Goal: Use online tool/utility

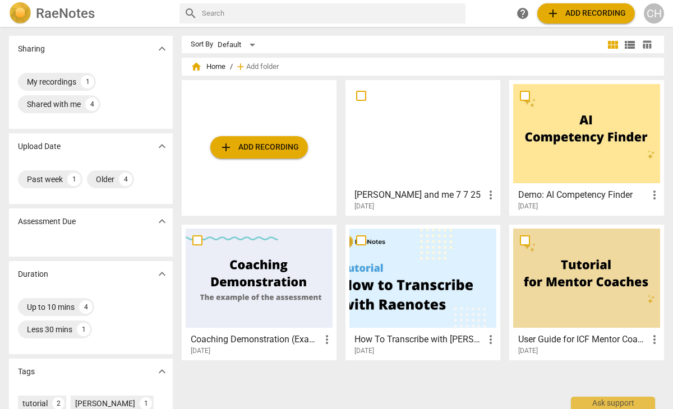
click at [283, 194] on span "more_vert" at bounding box center [490, 194] width 13 height 13
click at [283, 202] on div at bounding box center [336, 204] width 673 height 409
click at [283, 96] on input "checkbox" at bounding box center [361, 95] width 24 height 13
checkbox input "false"
click at [283, 194] on span "more_vert" at bounding box center [490, 194] width 13 height 13
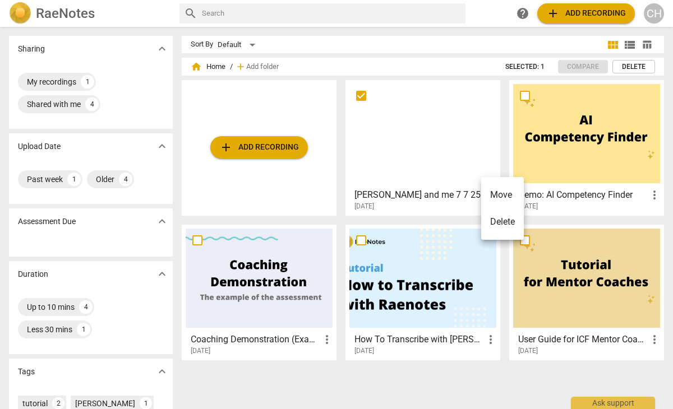
click at [283, 194] on li "Move" at bounding box center [502, 195] width 43 height 27
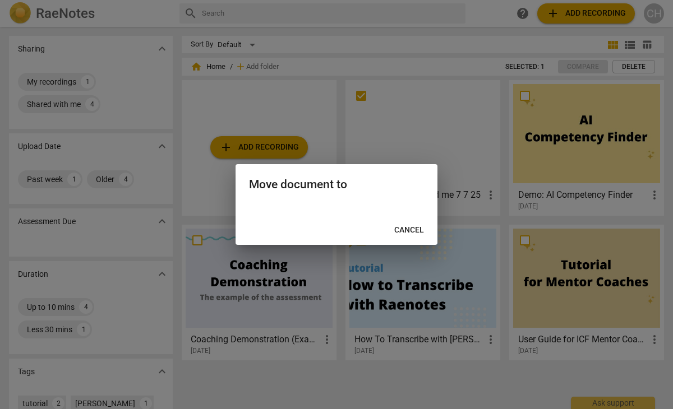
click at [283, 225] on span "Cancel" at bounding box center [409, 230] width 30 height 11
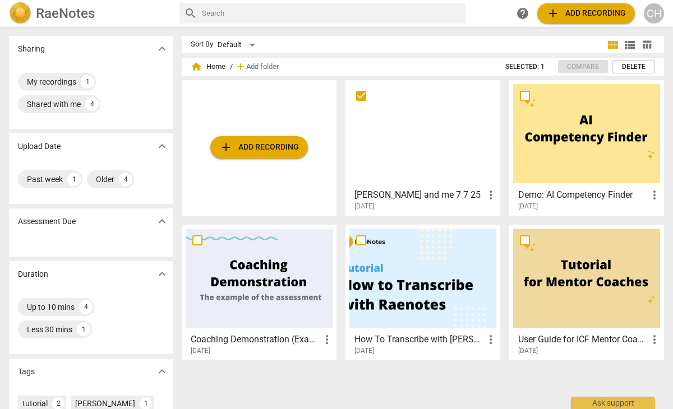
click at [283, 94] on input "checkbox" at bounding box center [361, 95] width 24 height 13
click at [283, 162] on div at bounding box center [422, 133] width 147 height 99
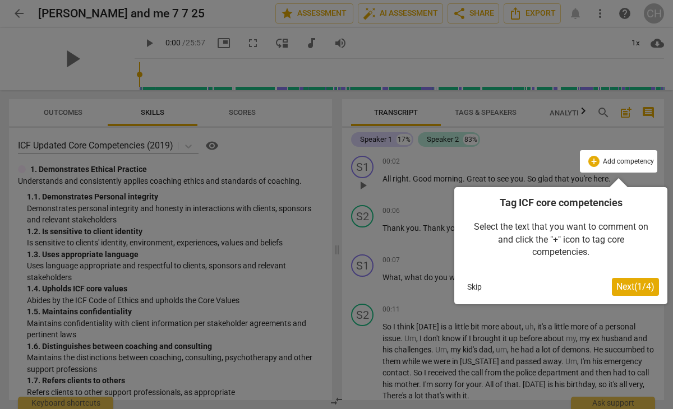
click at [283, 285] on span "Next ( 1 / 4 )" at bounding box center [635, 287] width 38 height 11
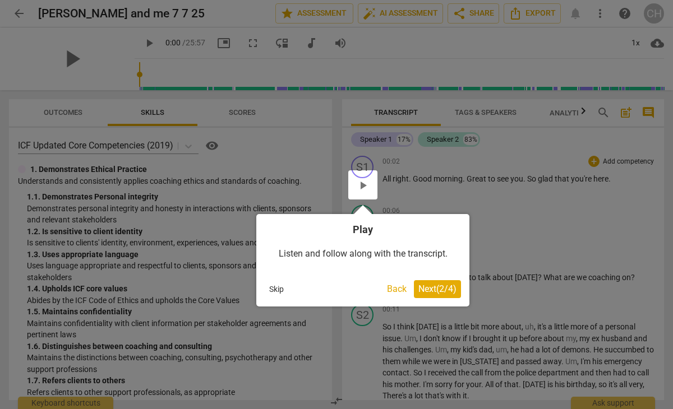
click at [283, 287] on span "Next ( 2 / 4 )" at bounding box center [437, 289] width 38 height 11
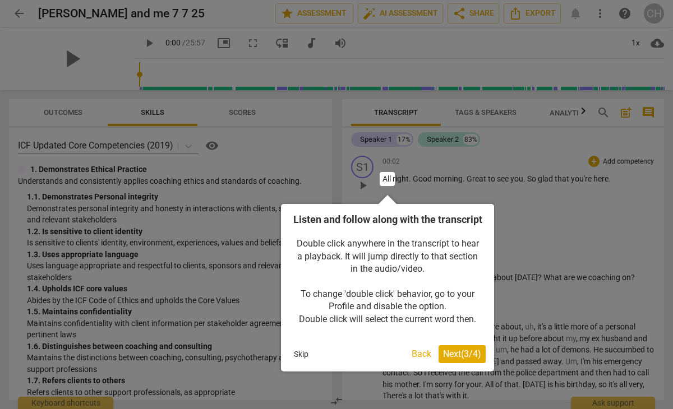
click at [283, 360] on span "Next ( 3 / 4 )" at bounding box center [462, 354] width 38 height 11
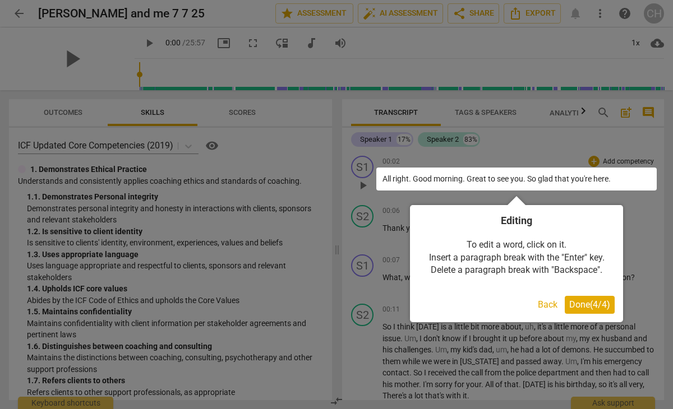
click at [283, 301] on span "Done ( 4 / 4 )" at bounding box center [589, 305] width 41 height 11
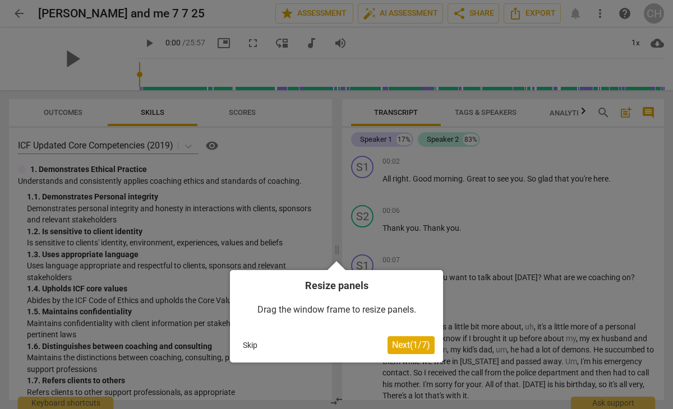
click at [283, 345] on span "Next ( 1 / 7 )" at bounding box center [411, 345] width 38 height 11
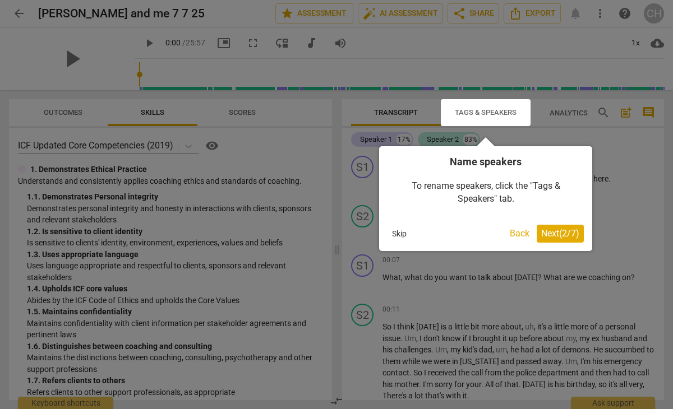
click at [283, 234] on span "Next ( 2 / 7 )" at bounding box center [560, 233] width 38 height 11
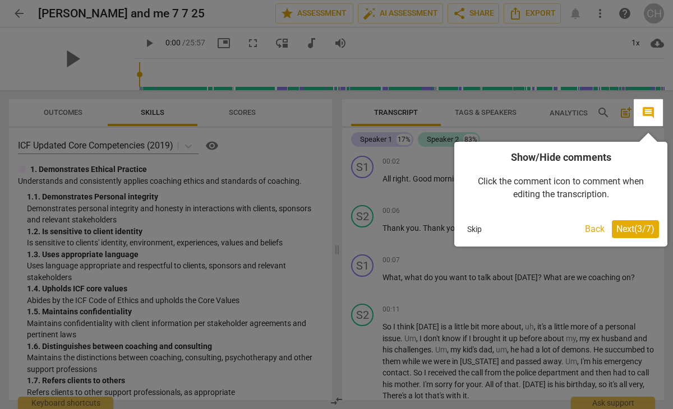
click at [283, 224] on span "Next ( 3 / 7 )" at bounding box center [635, 229] width 38 height 11
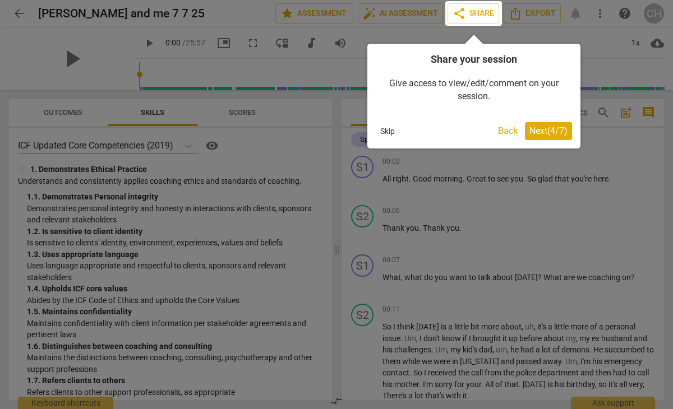
click at [283, 126] on span "Next ( 4 / 7 )" at bounding box center [549, 131] width 38 height 11
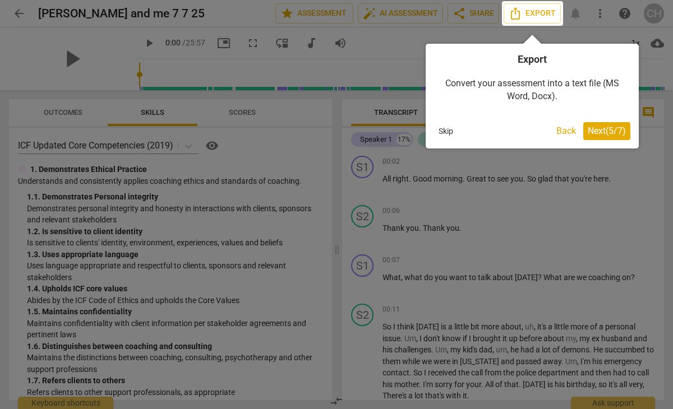
click at [283, 127] on span "Next ( 5 / 7 )" at bounding box center [607, 131] width 38 height 11
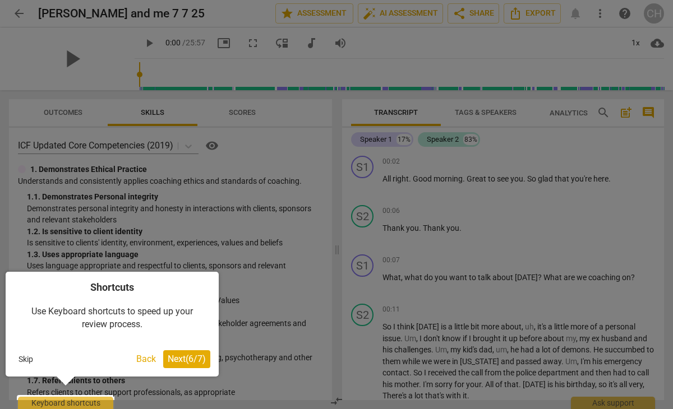
click at [182, 358] on span "Next ( 6 / 7 )" at bounding box center [187, 359] width 38 height 11
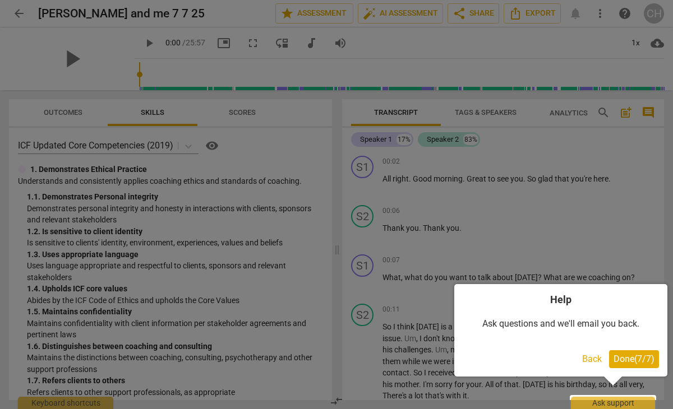
click at [283, 352] on button "Done ( 7 / 7 )" at bounding box center [634, 360] width 50 height 18
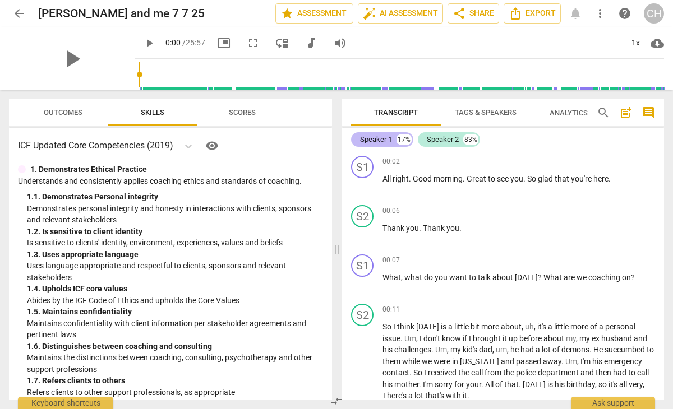
click at [283, 140] on div "Speaker 1 17%" at bounding box center [382, 139] width 62 height 15
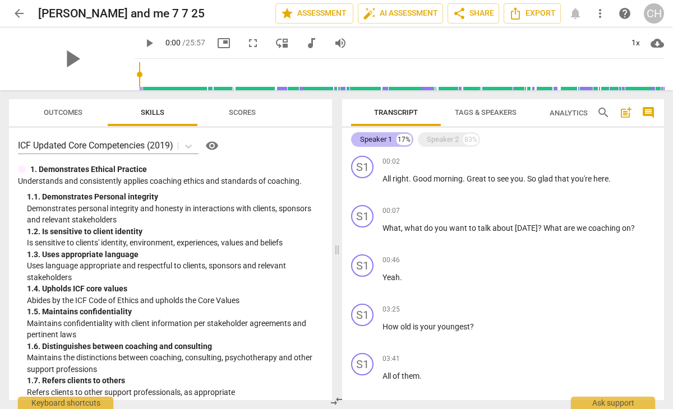
click at [283, 135] on div "Speaker 1" at bounding box center [376, 139] width 32 height 11
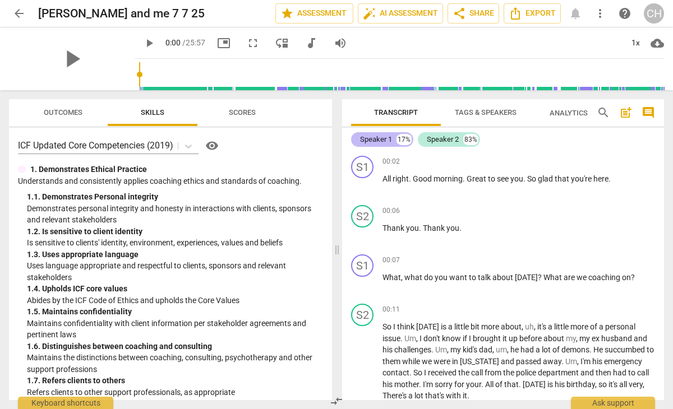
click at [283, 135] on div "Speaker 1" at bounding box center [376, 139] width 32 height 11
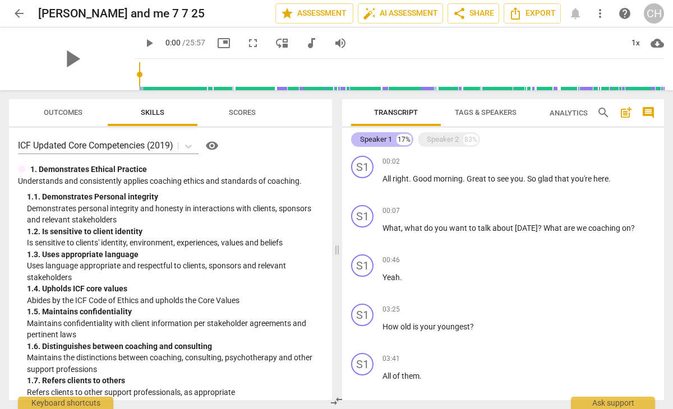
click at [283, 135] on div "Speaker 1" at bounding box center [376, 139] width 32 height 11
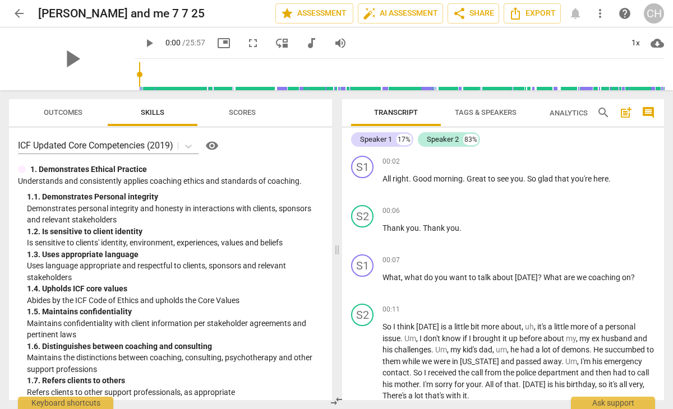
click at [283, 111] on span "Tags & Speakers" at bounding box center [486, 112] width 62 height 8
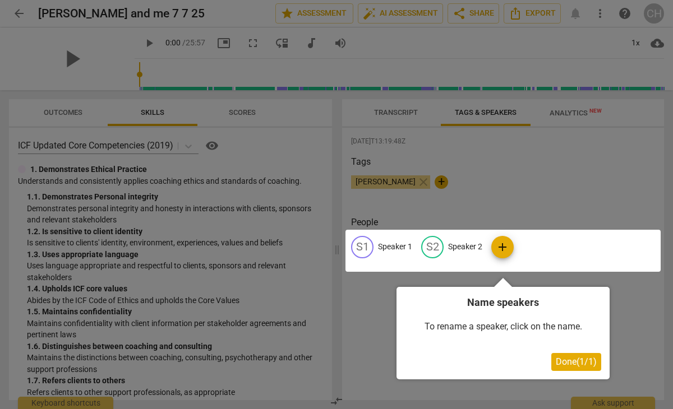
click at [283, 242] on div at bounding box center [503, 251] width 315 height 42
click at [283, 360] on span "Done ( 1 / 1 )" at bounding box center [576, 362] width 41 height 11
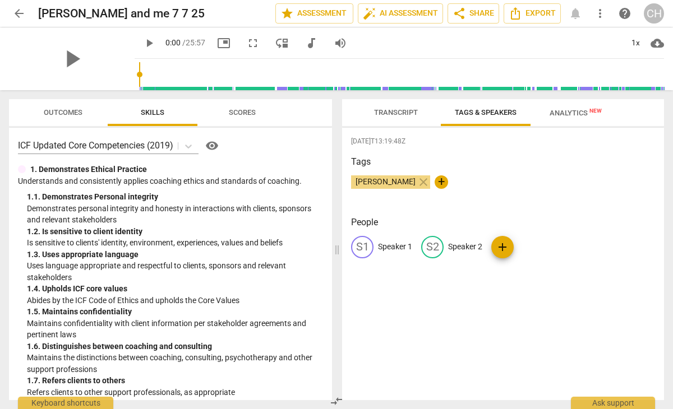
click at [283, 245] on p "Speaker 1" at bounding box center [395, 247] width 34 height 12
type input "f"
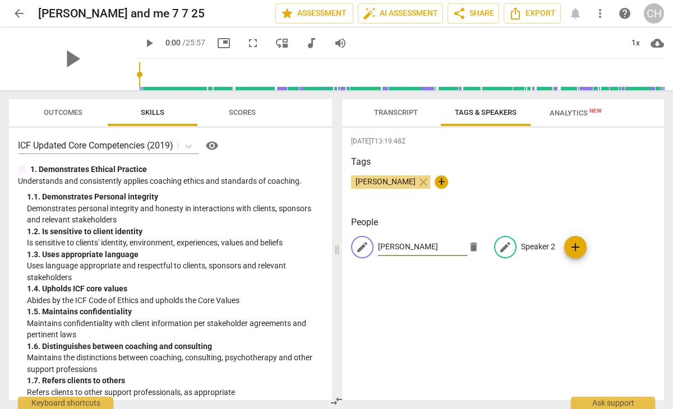
type input "[PERSON_NAME]"
click at [283, 244] on p "Speaker 2" at bounding box center [538, 247] width 34 height 12
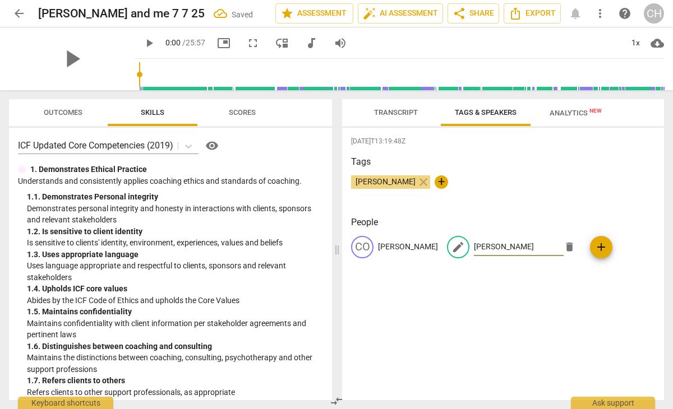
type input "[PERSON_NAME]"
click at [283, 195] on div "[PERSON_NAME] close +" at bounding box center [503, 187] width 304 height 22
click at [283, 112] on span "Analytics New" at bounding box center [576, 113] width 52 height 8
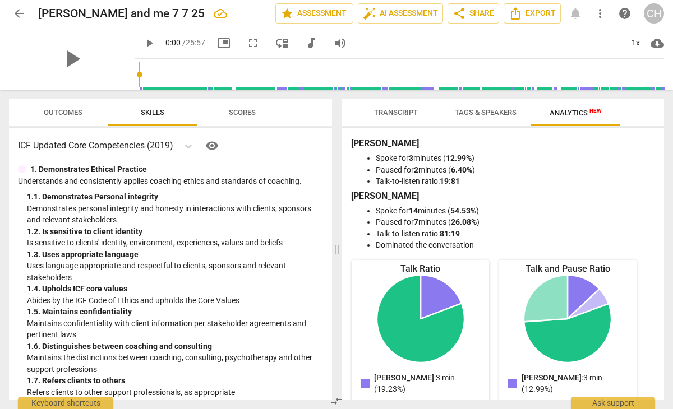
click at [283, 109] on span "Tags & Speakers" at bounding box center [486, 112] width 62 height 8
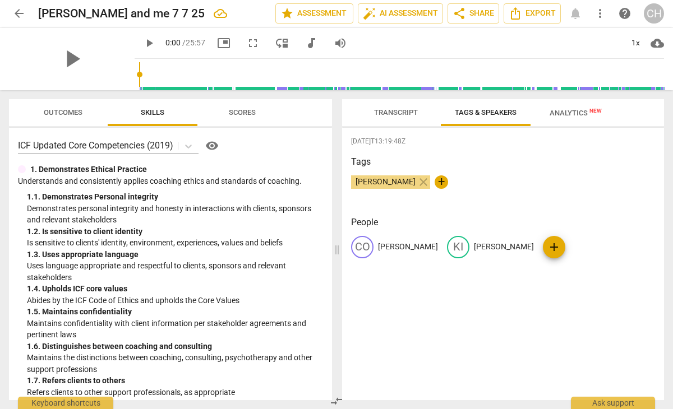
click at [283, 109] on span "Transcript" at bounding box center [396, 112] width 44 height 8
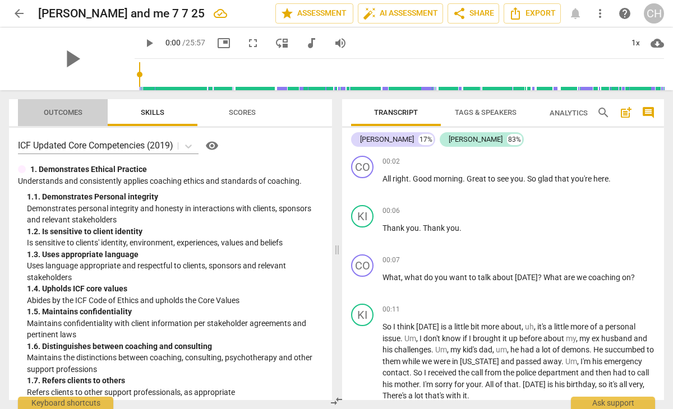
click at [54, 110] on span "Outcomes" at bounding box center [63, 112] width 39 height 8
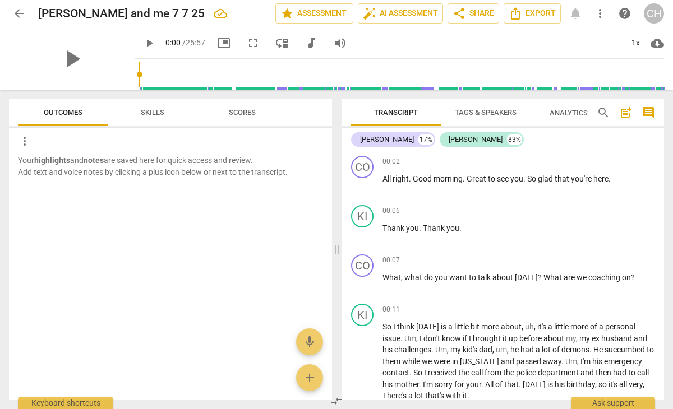
click at [245, 112] on span "Scores" at bounding box center [242, 112] width 27 height 8
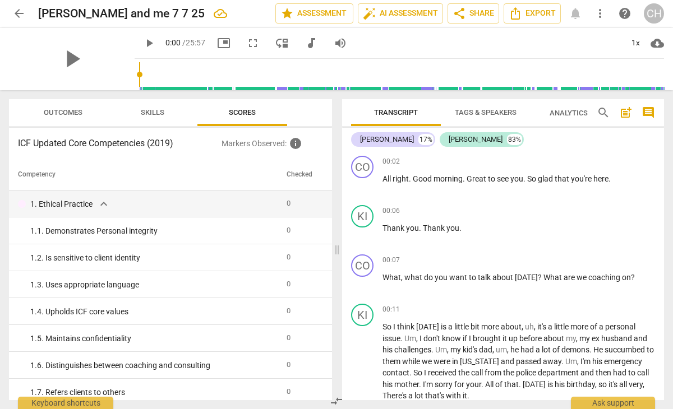
click at [72, 112] on span "Outcomes" at bounding box center [63, 112] width 39 height 8
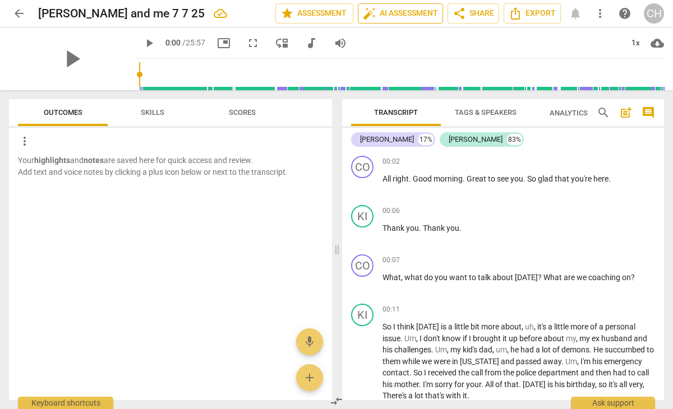
click at [283, 12] on span "auto_fix_high AI Assessment" at bounding box center [400, 13] width 75 height 13
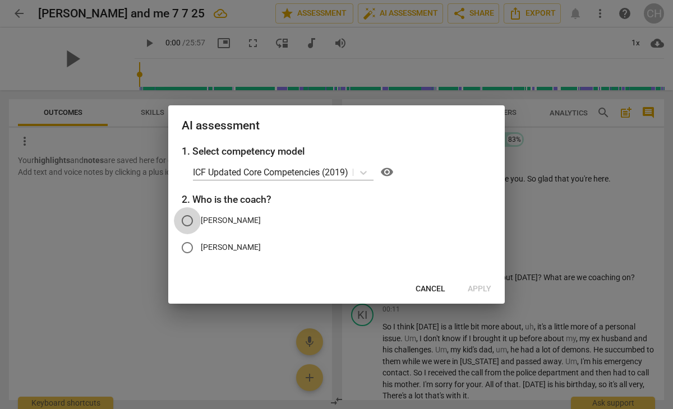
click at [189, 222] on input "[PERSON_NAME]" at bounding box center [187, 221] width 27 height 27
radio input "true"
click at [283, 287] on span "Apply" at bounding box center [480, 289] width 24 height 11
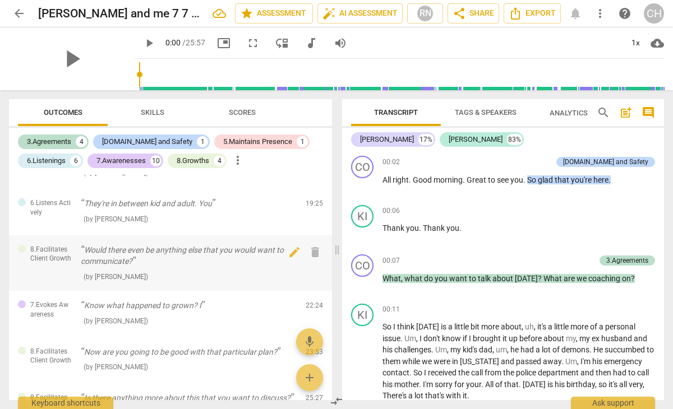
scroll to position [1188, 0]
